Goal: Task Accomplishment & Management: Manage account settings

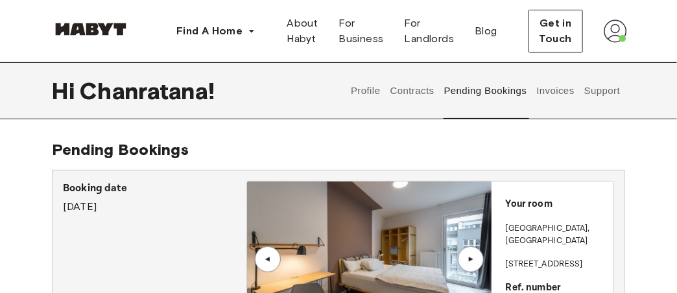
click at [613, 96] on button "Support" at bounding box center [603, 90] width 40 height 57
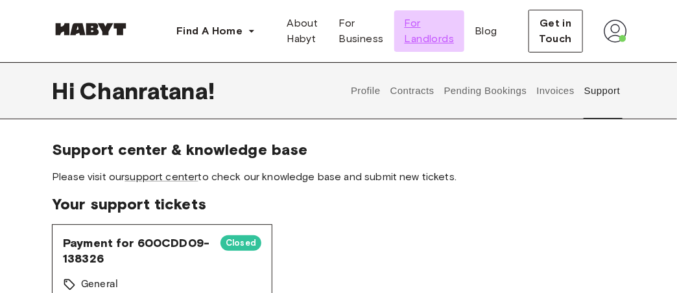
click at [429, 42] on span "For Landlords" at bounding box center [430, 31] width 50 height 31
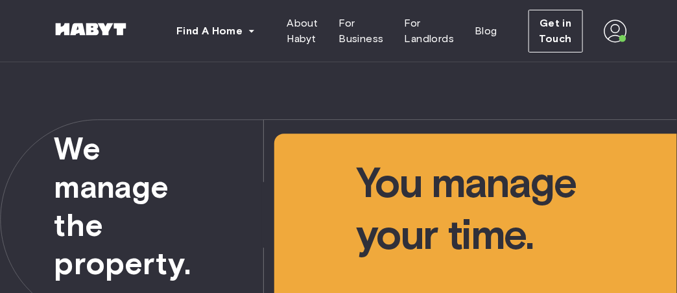
click at [612, 35] on img at bounding box center [615, 30] width 23 height 23
click at [566, 64] on span "Profile" at bounding box center [576, 61] width 32 height 16
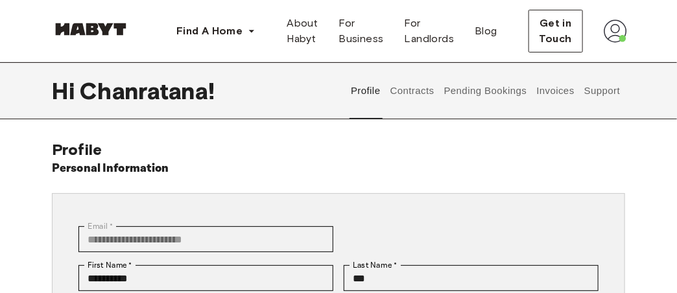
click at [411, 91] on button "Contracts" at bounding box center [412, 90] width 47 height 57
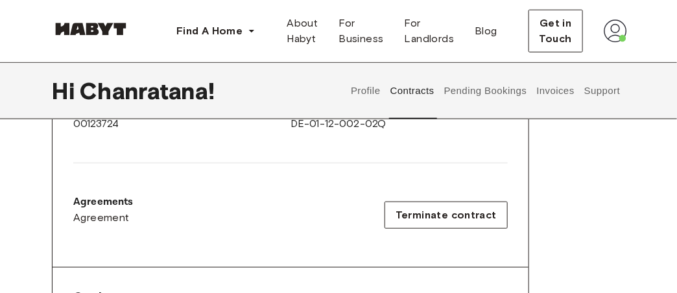
scroll to position [355, 0]
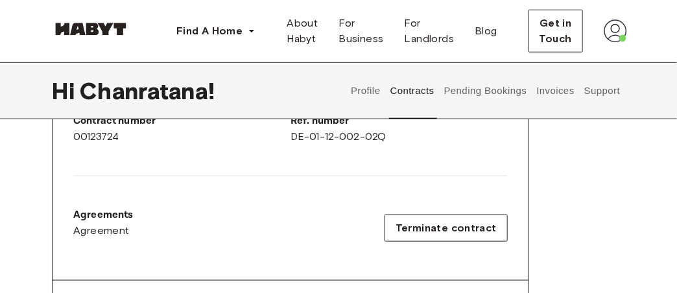
click at [597, 93] on button "Support" at bounding box center [603, 90] width 40 height 57
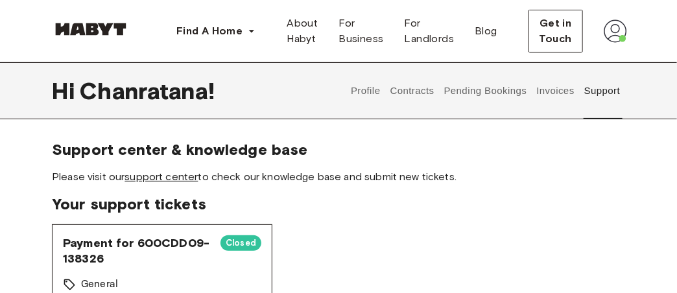
click at [175, 181] on link "support center" at bounding box center [161, 177] width 73 height 12
click at [411, 94] on button "Contracts" at bounding box center [412, 90] width 47 height 57
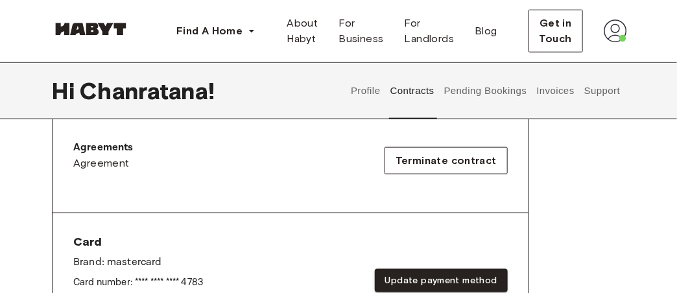
scroll to position [418, 0]
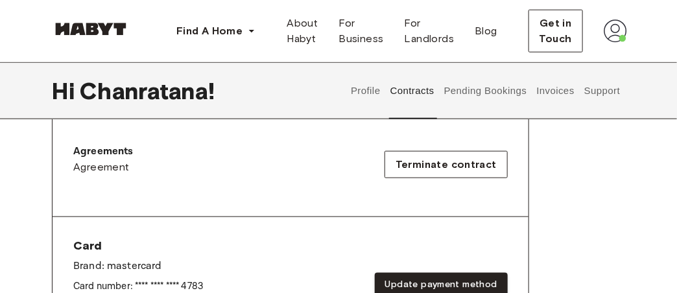
click at [592, 94] on button "Support" at bounding box center [603, 90] width 40 height 57
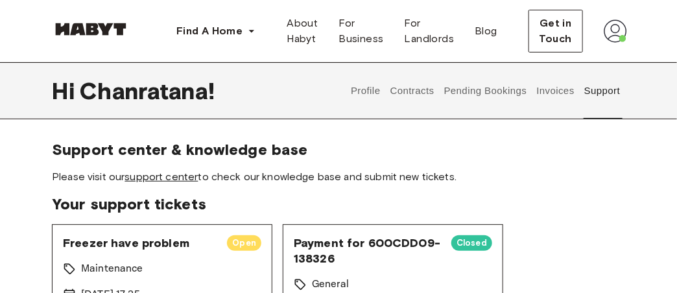
click at [164, 180] on link "support center" at bounding box center [161, 177] width 73 height 12
click at [614, 32] on img at bounding box center [615, 30] width 23 height 23
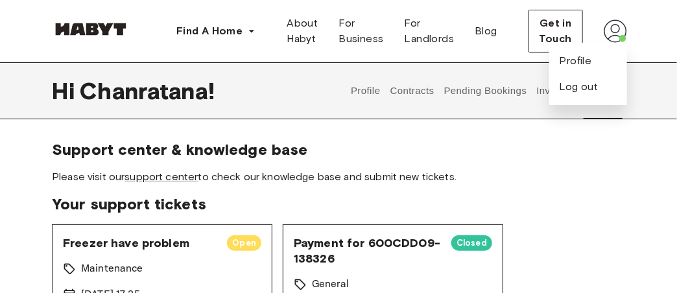
click at [417, 84] on button "Contracts" at bounding box center [412, 90] width 47 height 57
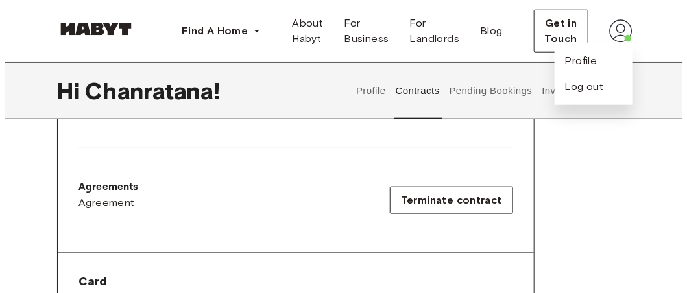
scroll to position [387, 0]
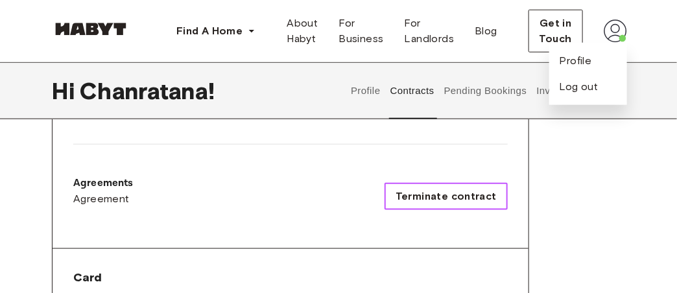
click at [452, 191] on span "Terminate contract" at bounding box center [446, 197] width 101 height 16
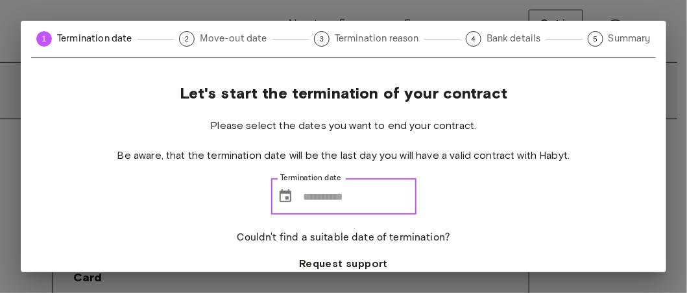
click at [306, 197] on input "Termination date" at bounding box center [360, 196] width 113 height 36
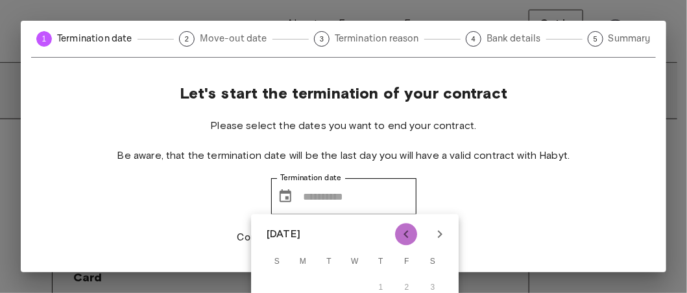
click at [409, 241] on icon "Previous month" at bounding box center [406, 235] width 16 height 16
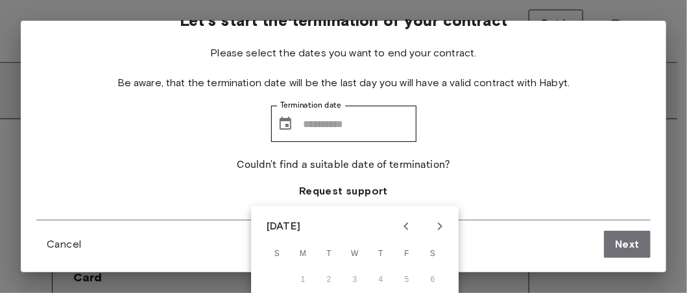
scroll to position [452, 0]
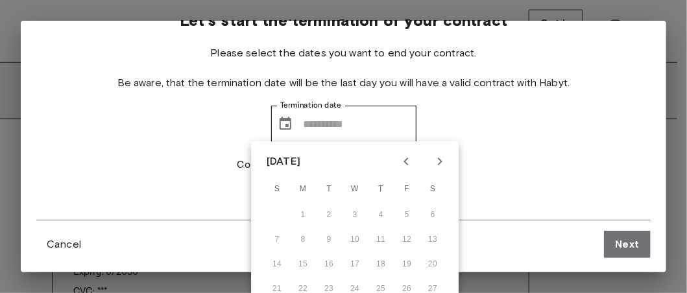
click at [529, 142] on div "Let's start the termination of your contract Please select the dates you want t…" at bounding box center [343, 115] width 614 height 209
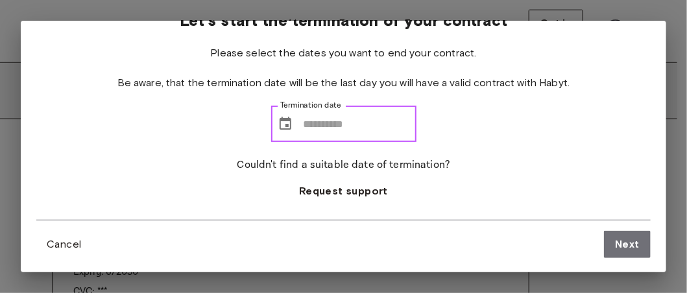
click at [304, 125] on input "Termination date" at bounding box center [360, 124] width 113 height 36
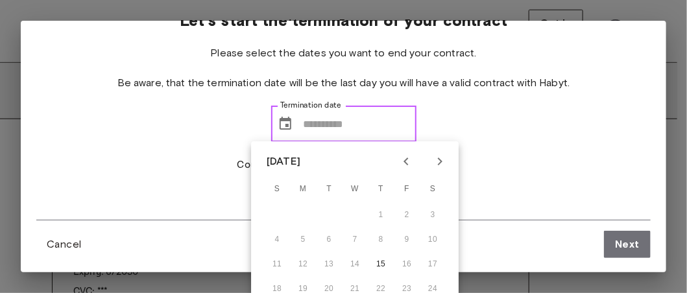
click at [304, 125] on input "Termination date" at bounding box center [360, 124] width 113 height 36
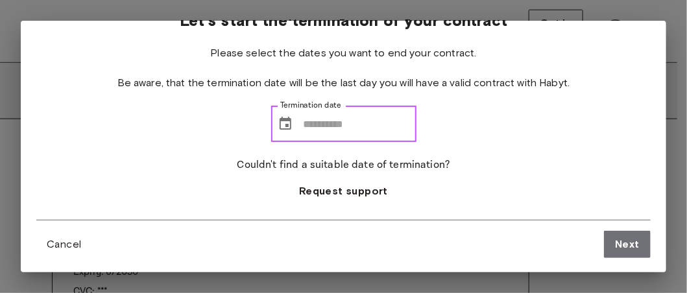
click at [304, 124] on input "Termination date" at bounding box center [360, 124] width 113 height 36
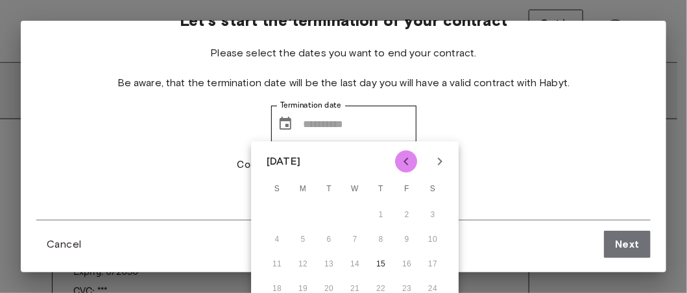
click at [407, 161] on icon "Previous month" at bounding box center [406, 162] width 16 height 16
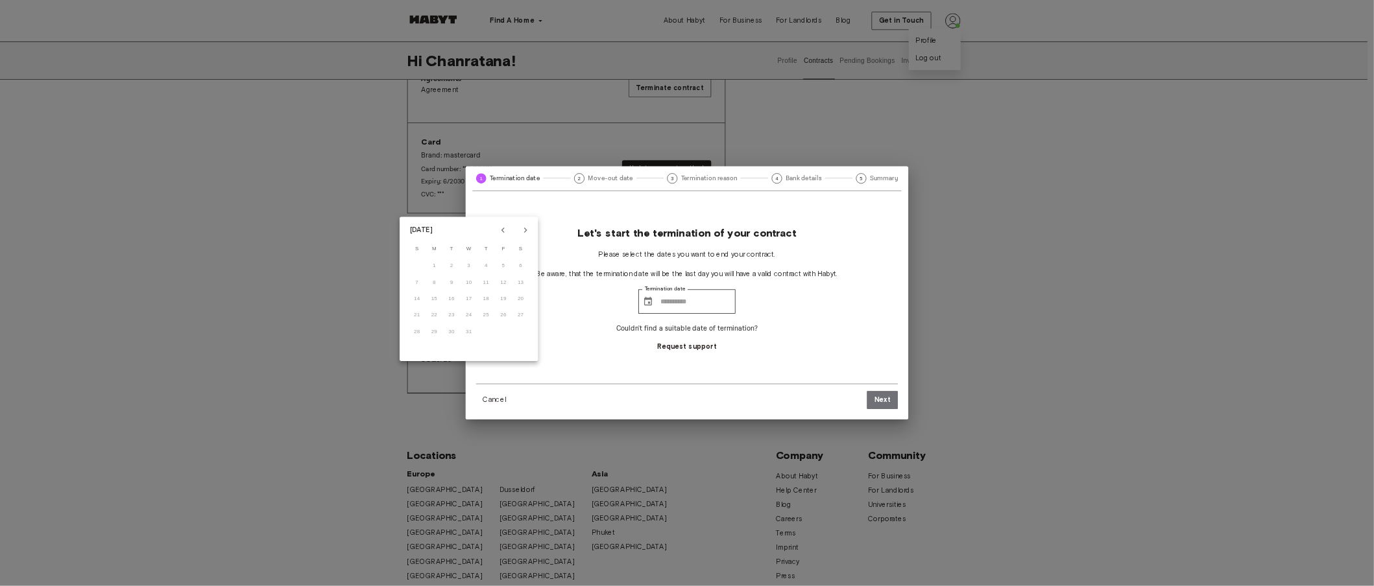
scroll to position [451, 0]
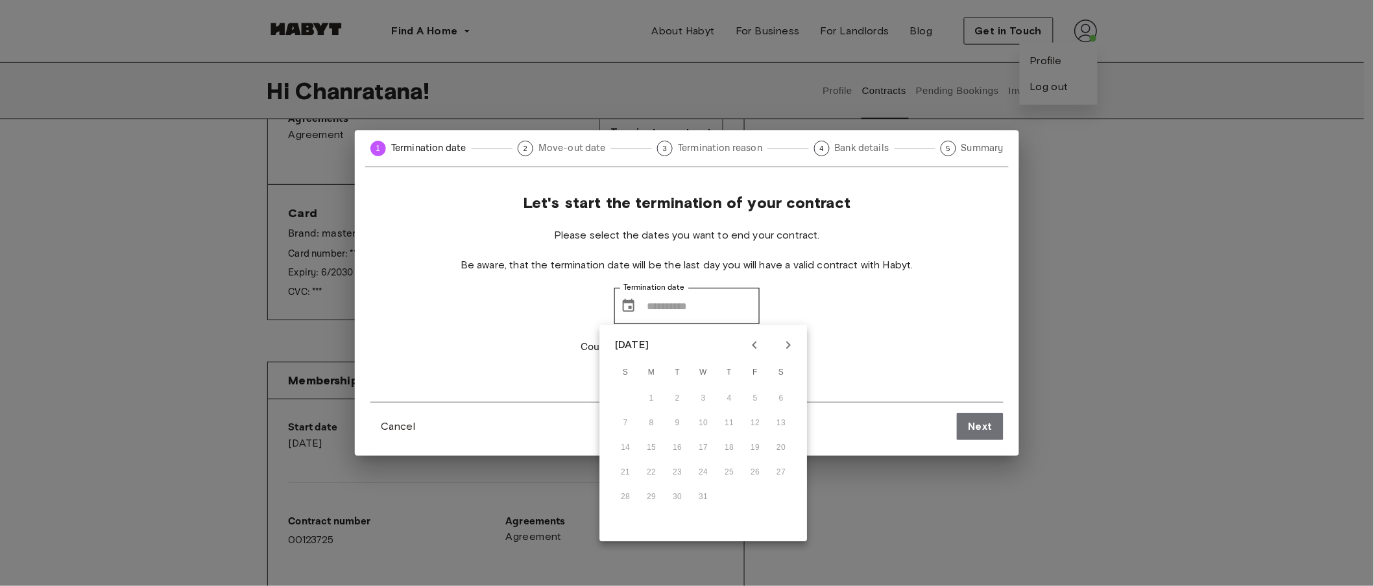
click at [677, 285] on div "Let's start the termination of your contract Please select the dates you want t…" at bounding box center [686, 297] width 633 height 209
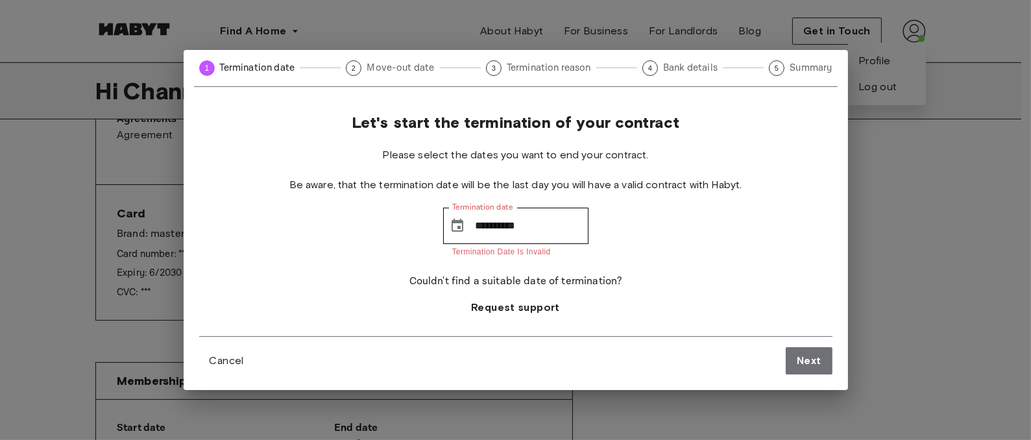
click at [664, 265] on div "**********" at bounding box center [515, 225] width 633 height 224
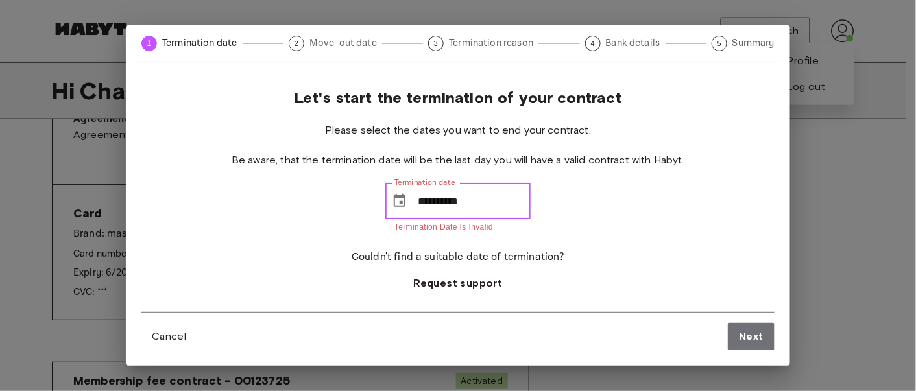
click at [466, 201] on input "**********" at bounding box center [474, 201] width 113 height 36
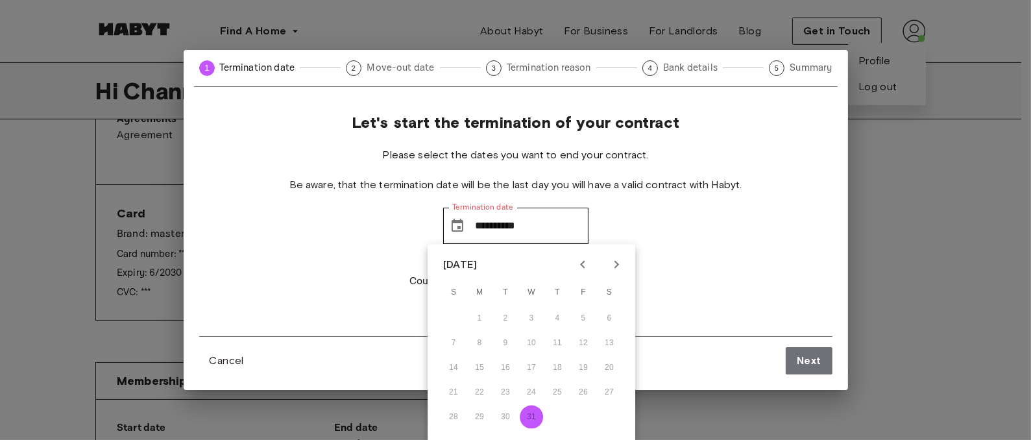
click at [526, 293] on div "28 29 30 31" at bounding box center [532, 416] width 208 height 23
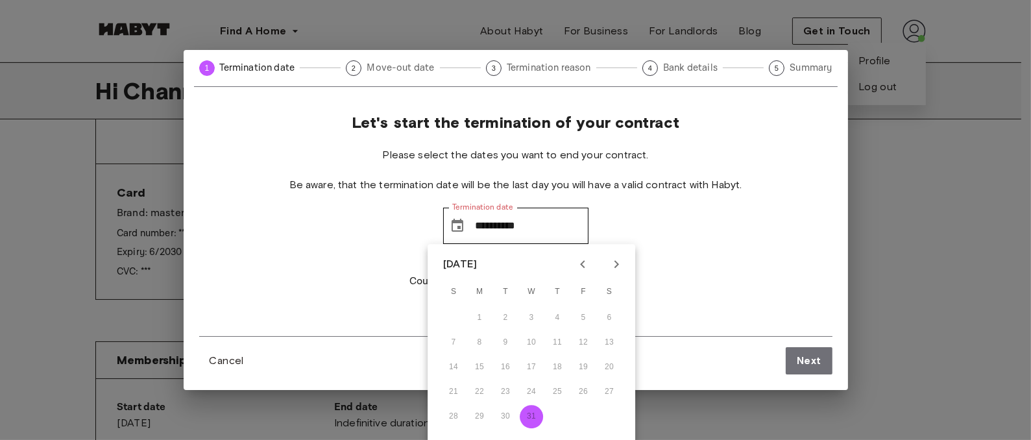
click at [677, 282] on div "**********" at bounding box center [515, 225] width 633 height 224
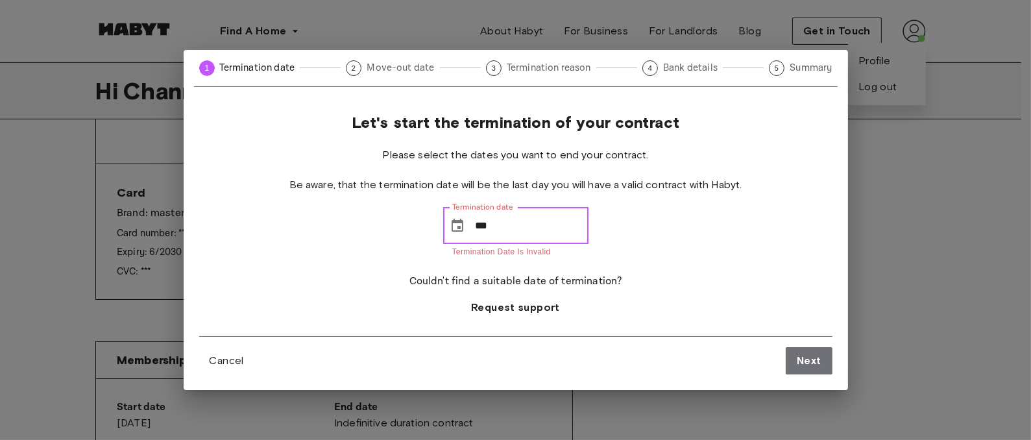
type input "*"
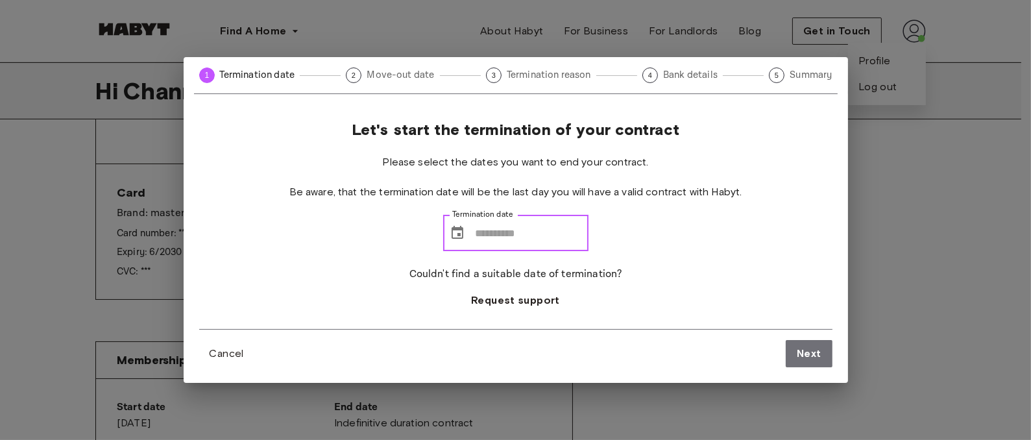
click at [562, 226] on input "Termination date" at bounding box center [532, 233] width 113 height 36
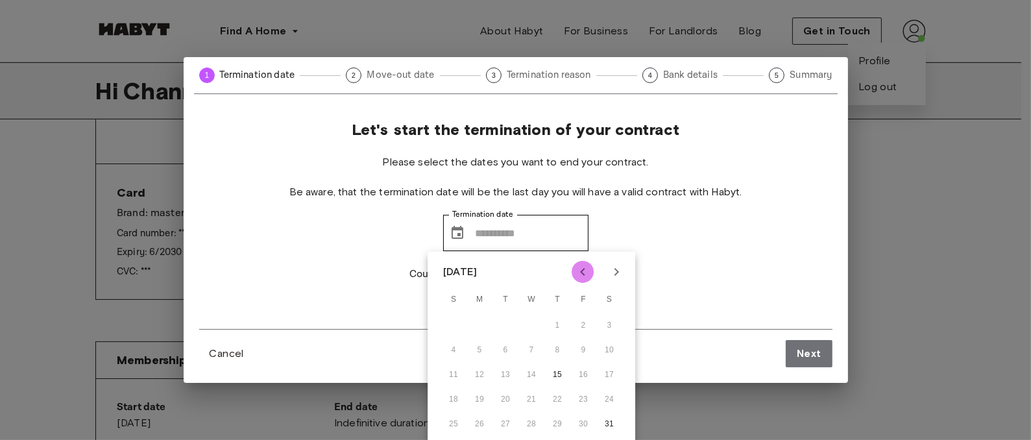
click at [577, 273] on icon "Previous month" at bounding box center [583, 272] width 16 height 16
click at [530, 293] on div "28 29 30 31" at bounding box center [532, 424] width 208 height 23
click at [622, 274] on icon "Next month" at bounding box center [617, 272] width 16 height 16
click at [582, 271] on icon "Previous month" at bounding box center [582, 272] width 5 height 8
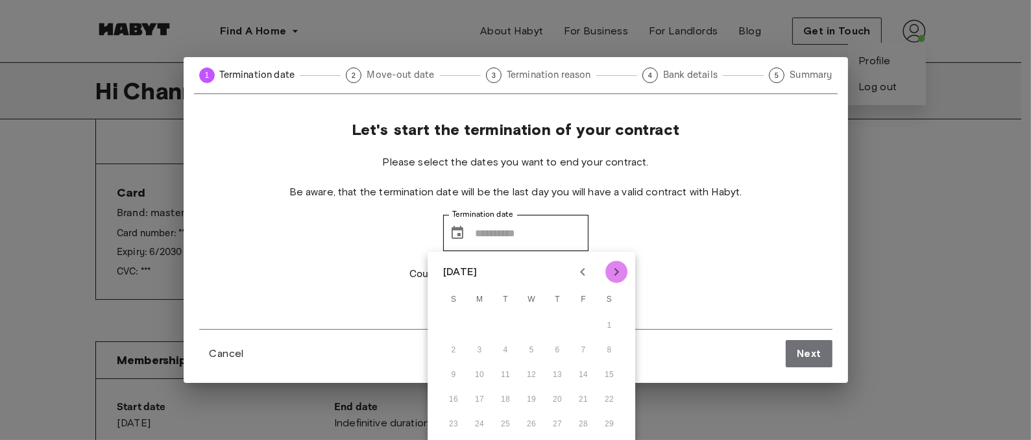
click at [612, 274] on icon "Next month" at bounding box center [617, 272] width 16 height 16
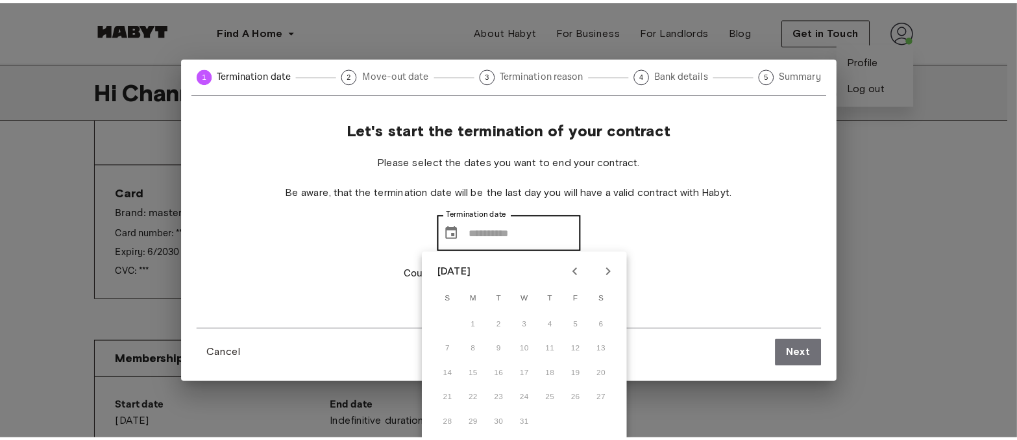
scroll to position [500, 0]
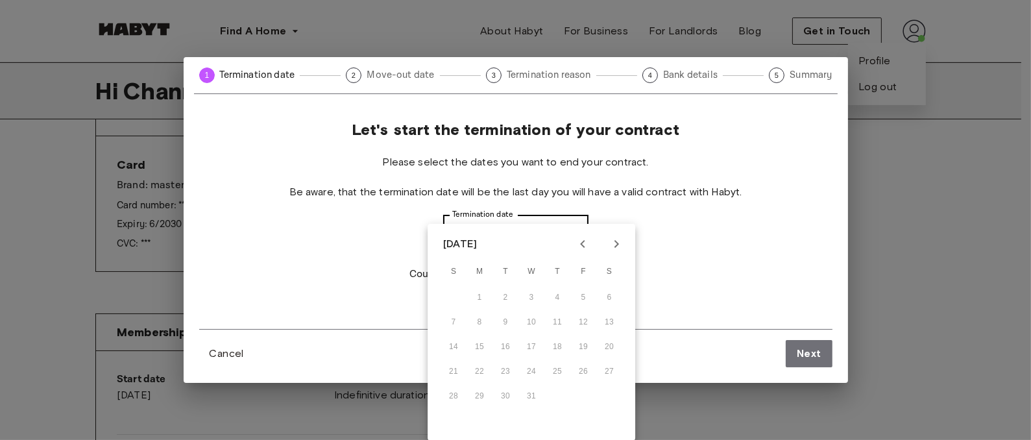
click at [481, 232] on input "Termination date" at bounding box center [532, 233] width 113 height 36
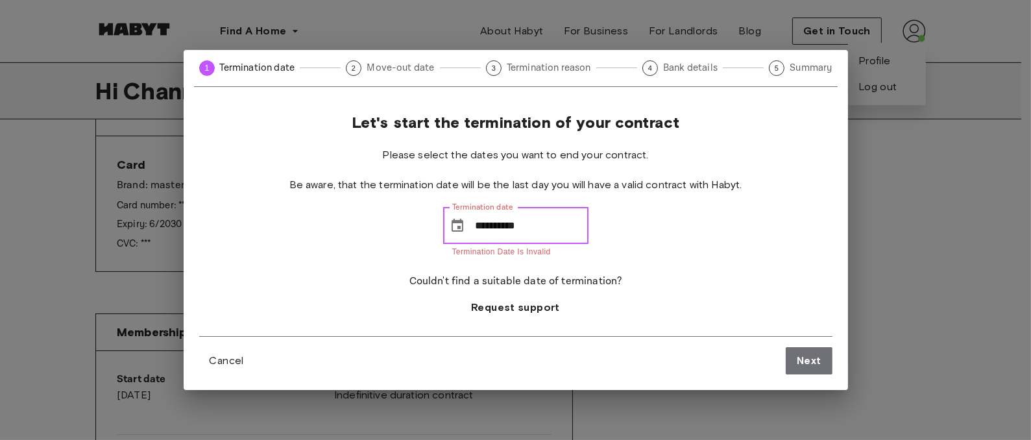
type input "**********"
click at [654, 240] on div "**********" at bounding box center [515, 225] width 633 height 224
click at [677, 293] on div "Next" at bounding box center [809, 360] width 47 height 27
click at [677, 234] on div "**********" at bounding box center [515, 225] width 633 height 224
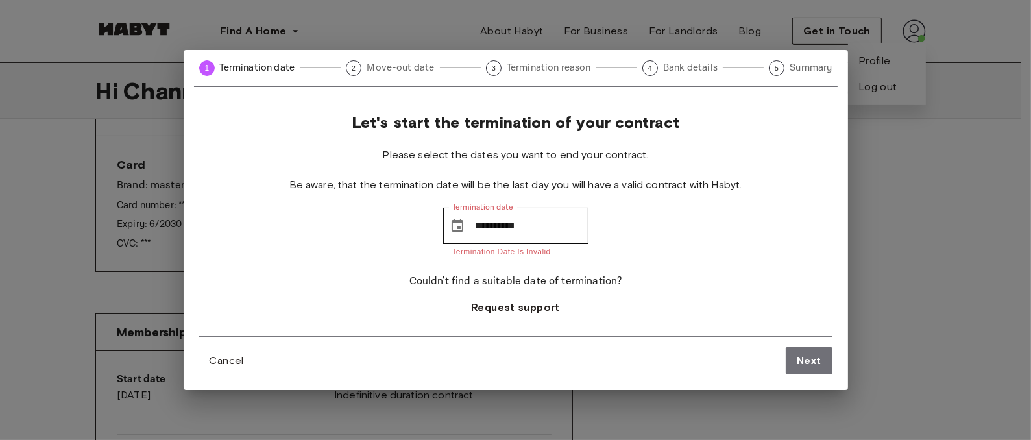
click at [677, 217] on div "**********" at bounding box center [515, 225] width 633 height 224
click at [499, 255] on p "Termination date is invalid" at bounding box center [515, 252] width 127 height 13
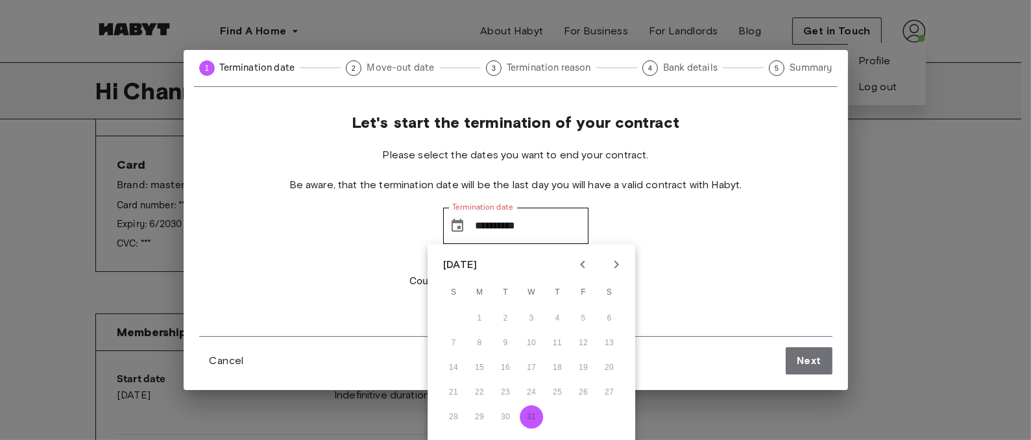
click at [654, 177] on div "**********" at bounding box center [515, 225] width 633 height 224
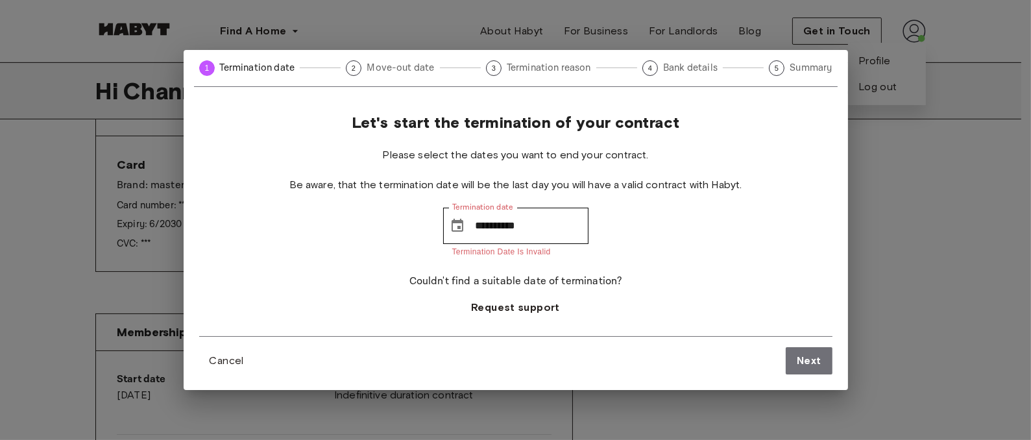
click at [677, 162] on div "**********" at bounding box center [515, 225] width 633 height 224
click at [218, 293] on span "Cancel" at bounding box center [227, 361] width 34 height 16
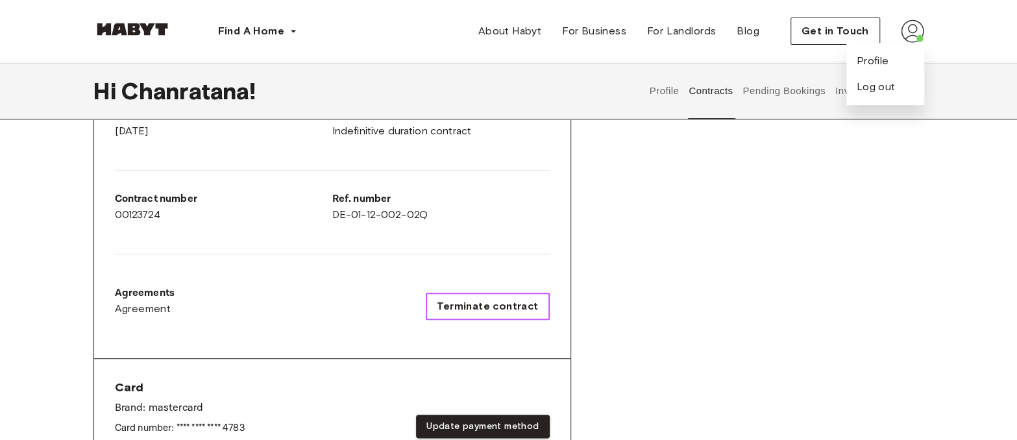
scroll to position [291, 0]
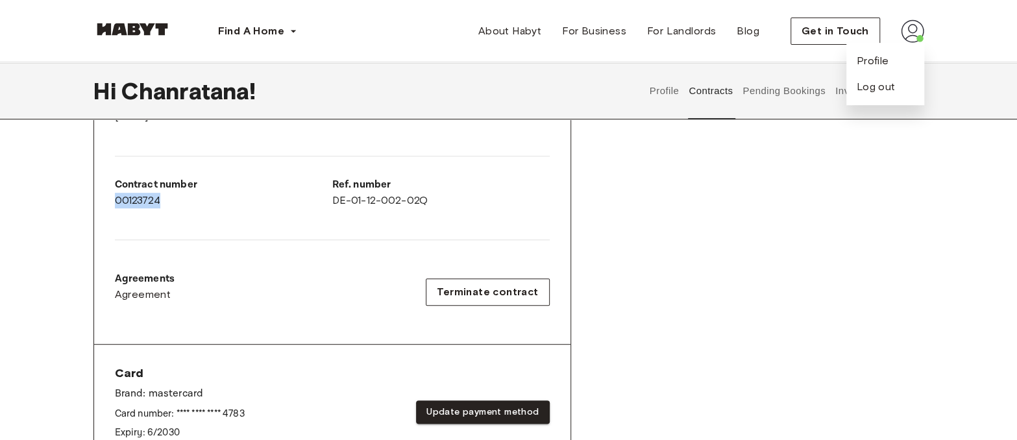
drag, startPoint x: 114, startPoint y: 193, endPoint x: 170, endPoint y: 202, distance: 56.5
click at [170, 202] on div "Contract number 00123724" at bounding box center [223, 192] width 217 height 31
copy div "00123724"
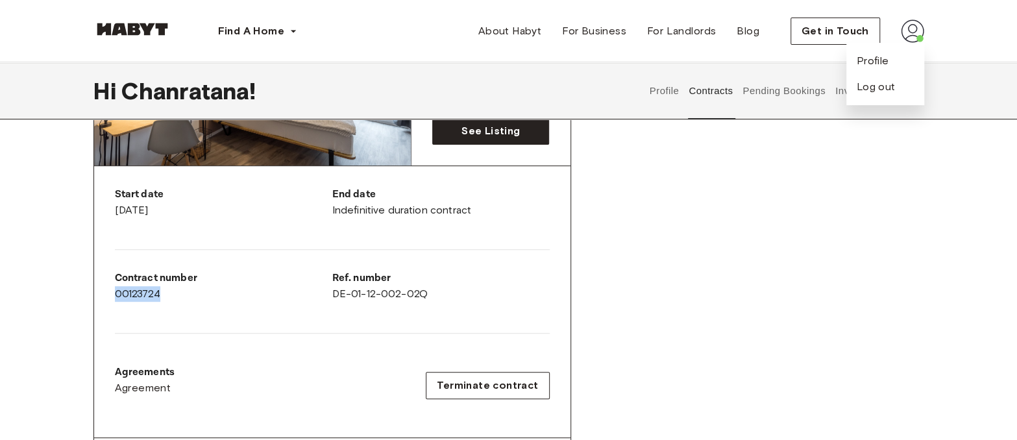
scroll to position [195, 0]
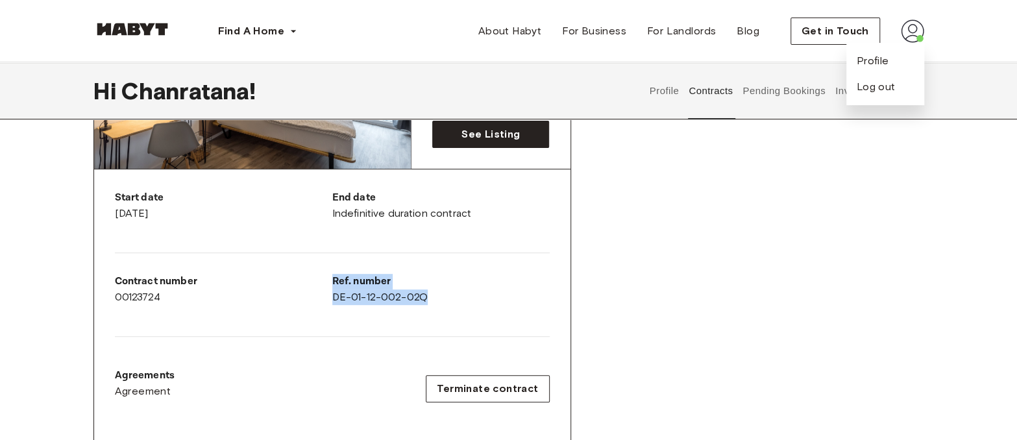
drag, startPoint x: 332, startPoint y: 281, endPoint x: 432, endPoint y: 293, distance: 100.6
click at [432, 293] on div "Ref. number DE-01-12-002-02Q" at bounding box center [440, 289] width 217 height 31
copy div "Ref. number DE-01-12-002-02Q"
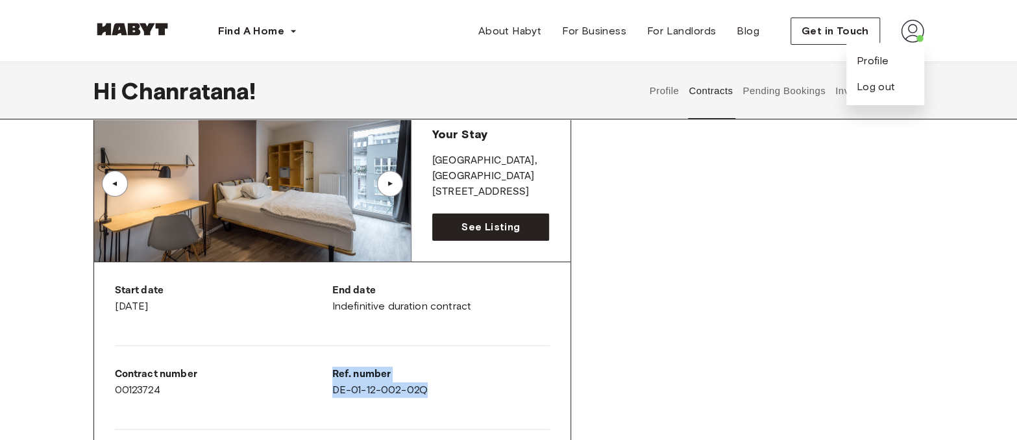
scroll to position [97, 0]
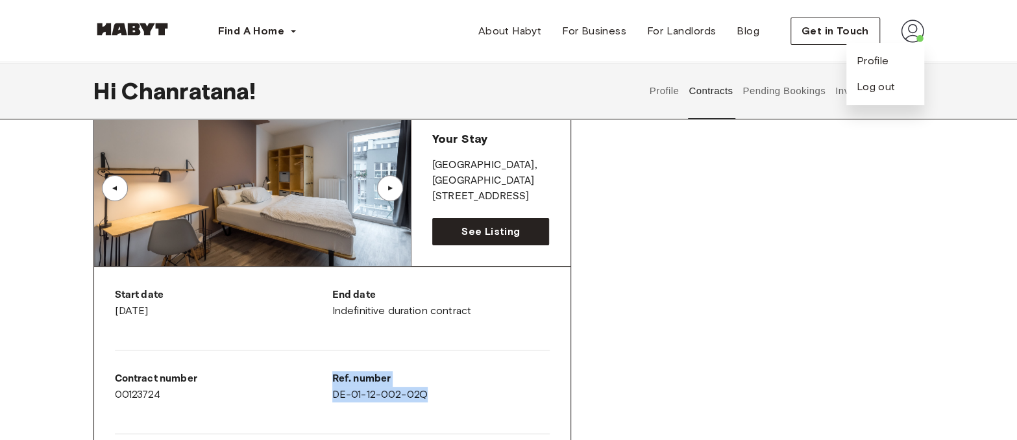
drag, startPoint x: 434, startPoint y: 166, endPoint x: 526, endPoint y: 176, distance: 92.0
click at [526, 176] on div "Your Stay [STREET_ADDRESS][PERSON_NAME]" at bounding box center [490, 167] width 117 height 73
copy div "[STREET_ADDRESS][PERSON_NAME]"
